Goal: Transaction & Acquisition: Obtain resource

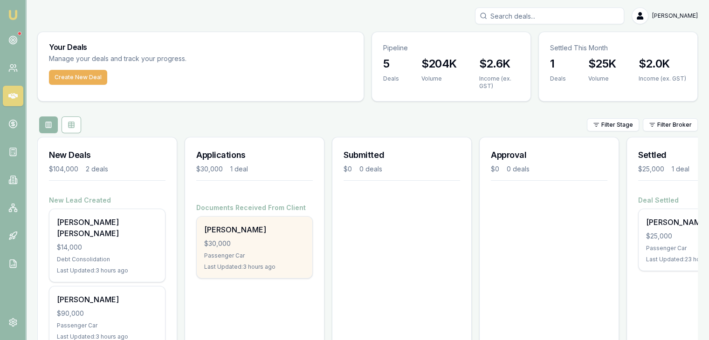
click at [237, 253] on div "Passenger Car" at bounding box center [254, 255] width 101 height 7
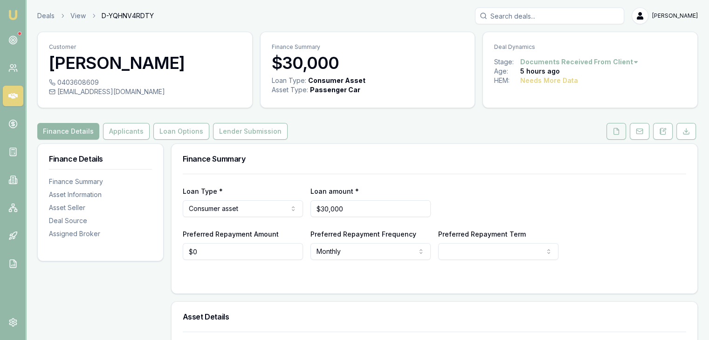
click at [616, 131] on icon at bounding box center [615, 131] width 7 height 7
